Goal: Check status

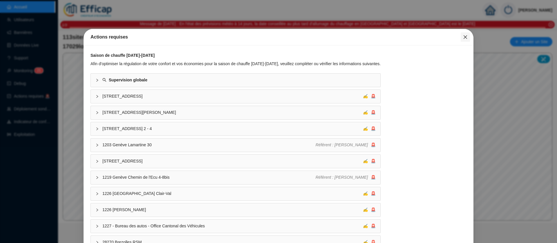
click at [464, 36] on icon "close" at bounding box center [465, 36] width 3 height 3
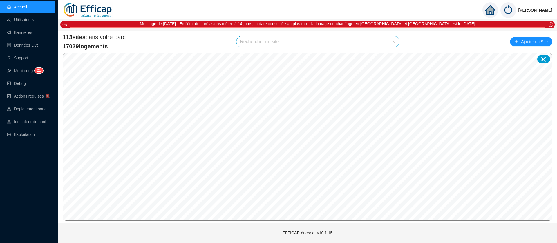
click at [294, 44] on input "search" at bounding box center [315, 41] width 151 height 11
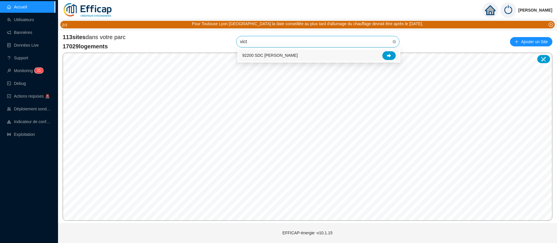
type input "victo"
click at [389, 55] on icon at bounding box center [389, 56] width 4 height 4
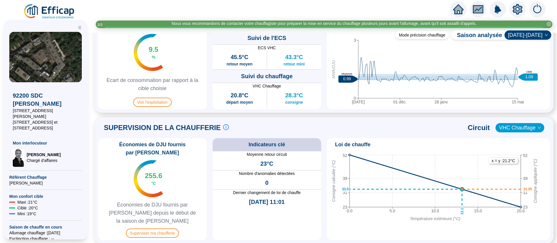
scroll to position [312, 0]
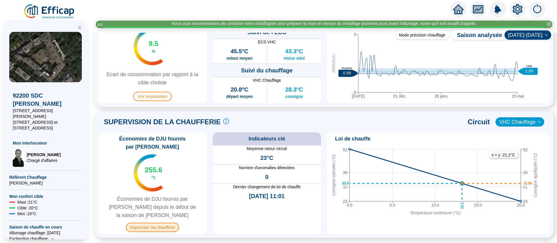
click at [164, 223] on span "Superviser ma chaufferie" at bounding box center [152, 227] width 53 height 9
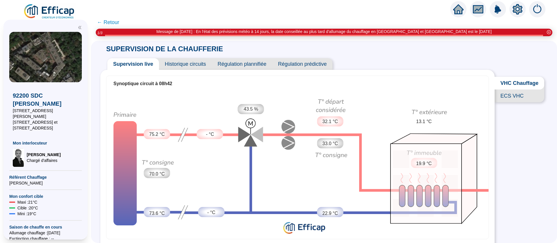
click at [196, 65] on span "Historique circuits" at bounding box center [185, 64] width 53 height 12
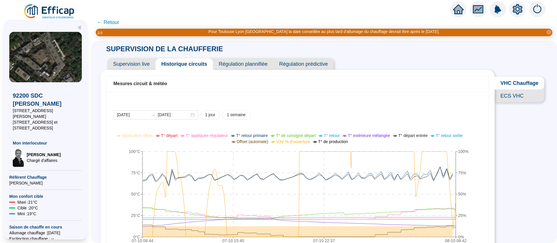
click at [519, 98] on span "ECS VHC" at bounding box center [520, 96] width 50 height 13
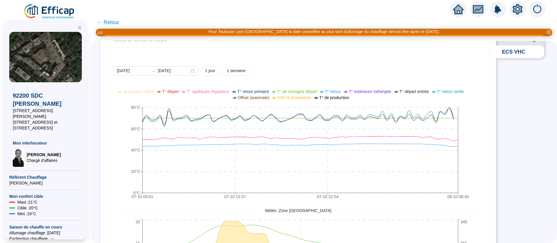
scroll to position [46, 0]
